Goal: Find specific page/section: Find specific page/section

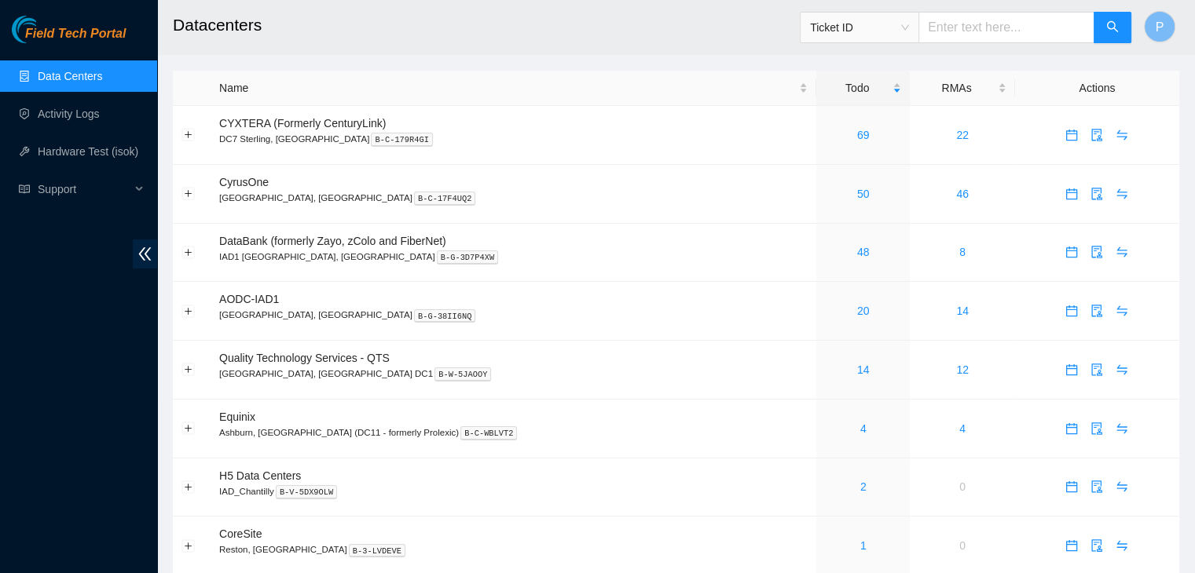
click at [88, 361] on div "Field Tech Portal Data Centers Activity Logs Hardware Test (isok) Support" at bounding box center [78, 295] width 157 height 558
click at [66, 112] on link "Activity Logs" at bounding box center [69, 114] width 62 height 13
click at [0, 397] on div "Field Tech Portal Data Centers Activity Logs Hardware Test (isok) Support" at bounding box center [78, 295] width 157 height 558
click at [92, 115] on link "Activity Logs" at bounding box center [69, 114] width 62 height 13
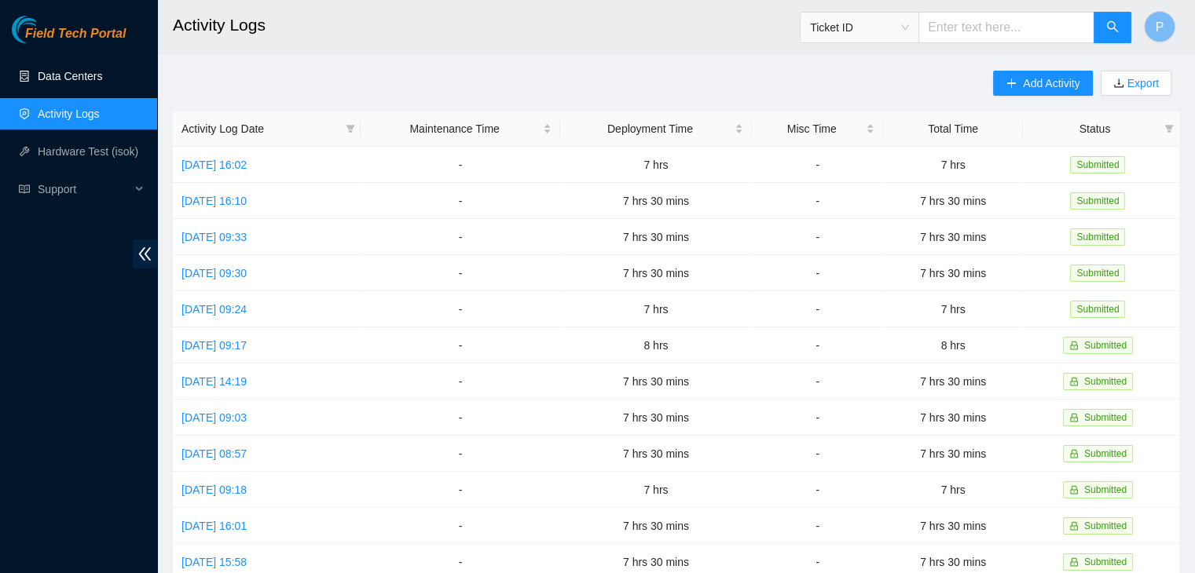
click at [82, 73] on link "Data Centers" at bounding box center [70, 76] width 64 height 13
